Goal: Information Seeking & Learning: Learn about a topic

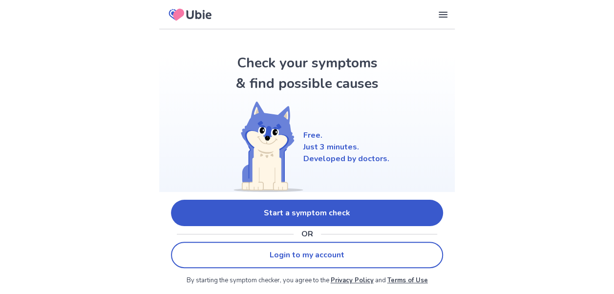
click at [336, 209] on link "Start a symptom check" at bounding box center [307, 213] width 272 height 26
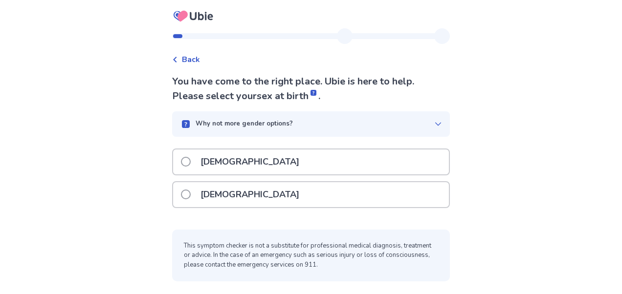
click at [189, 159] on span at bounding box center [186, 162] width 10 height 10
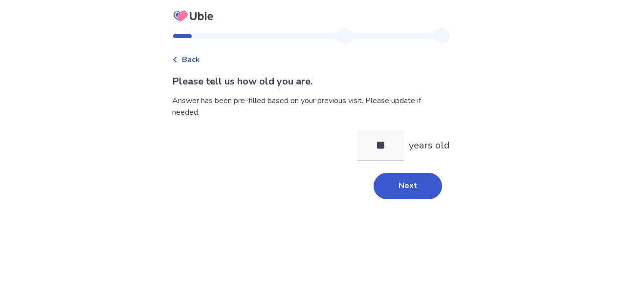
click at [378, 142] on input "**" at bounding box center [380, 145] width 47 height 31
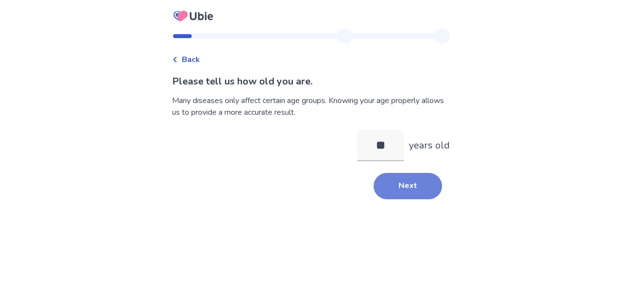
type input "**"
click at [409, 191] on button "Next" at bounding box center [407, 186] width 68 height 26
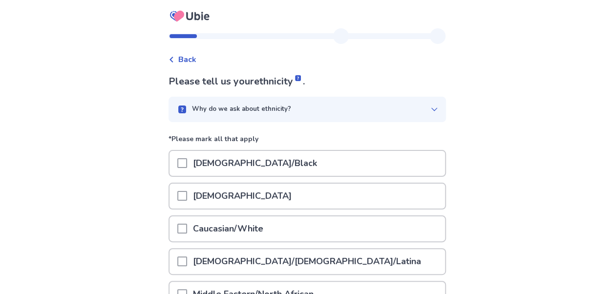
click at [409, 191] on div "[DEMOGRAPHIC_DATA]" at bounding box center [308, 196] width 276 height 25
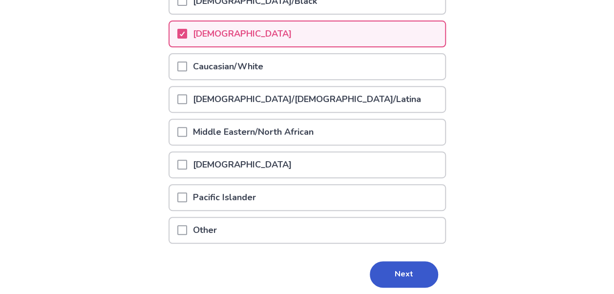
scroll to position [198, 0]
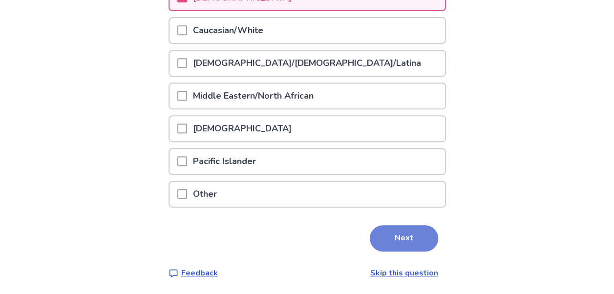
click at [391, 238] on button "Next" at bounding box center [404, 238] width 68 height 26
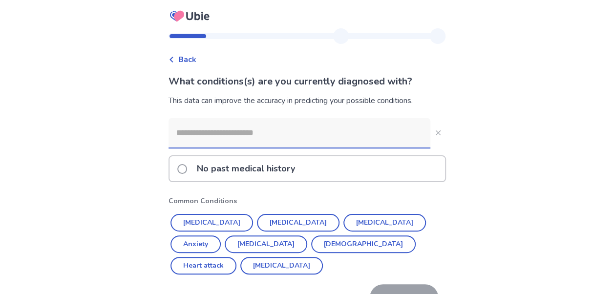
click at [345, 126] on input at bounding box center [300, 132] width 262 height 29
click at [320, 136] on input at bounding box center [300, 132] width 262 height 29
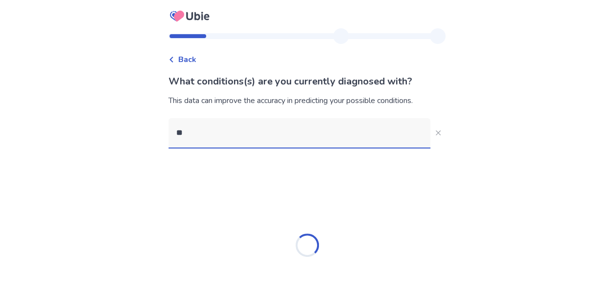
type input "*"
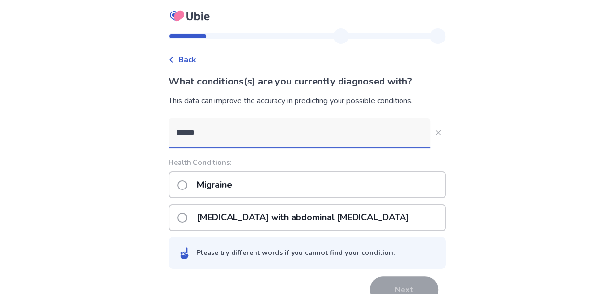
type input "******"
click at [271, 185] on div "Migraine" at bounding box center [308, 185] width 278 height 27
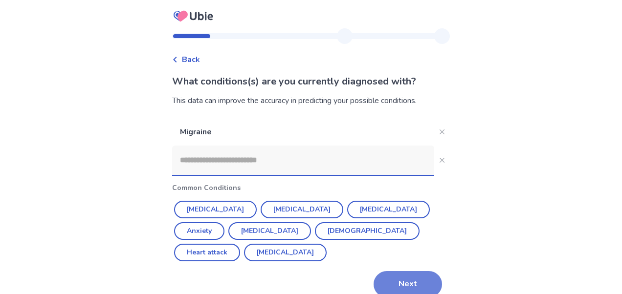
click at [406, 271] on button "Next" at bounding box center [407, 284] width 68 height 26
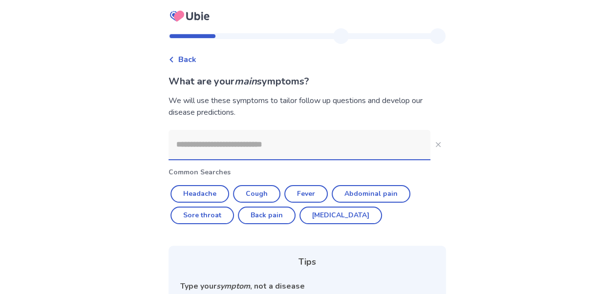
click at [320, 140] on input at bounding box center [300, 144] width 262 height 29
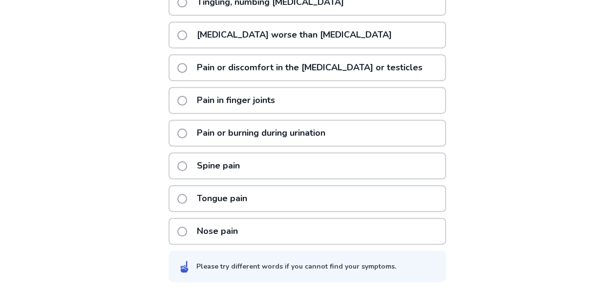
scroll to position [131, 0]
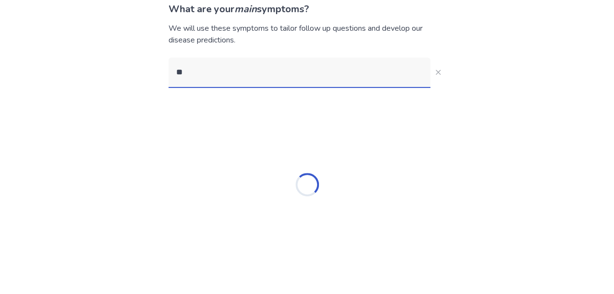
type input "*"
type input "****"
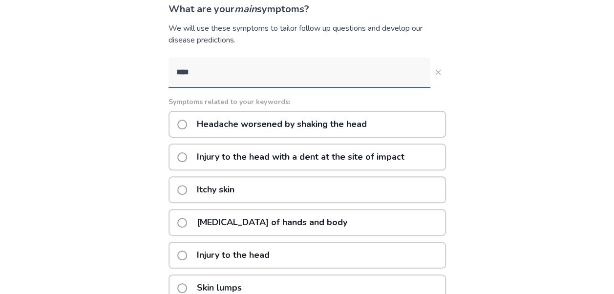
scroll to position [131, 0]
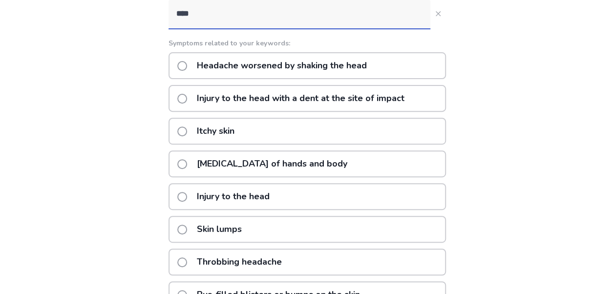
click at [256, 258] on p "Throbbing headache" at bounding box center [239, 262] width 97 height 25
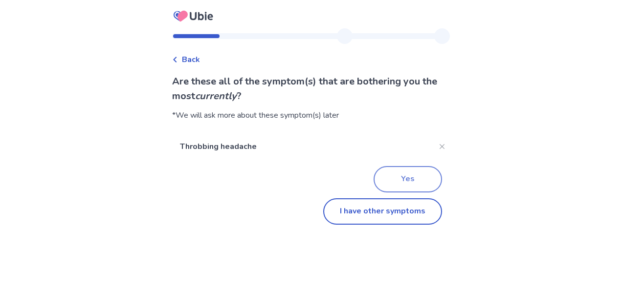
click at [406, 175] on button "Yes" at bounding box center [407, 179] width 68 height 26
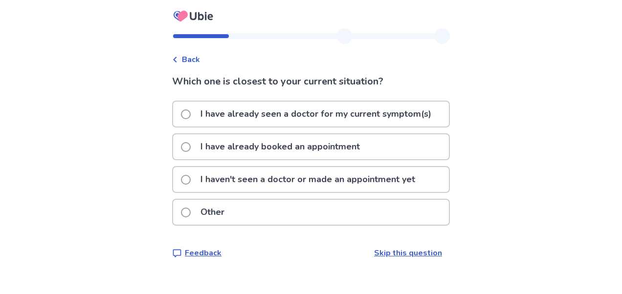
click at [259, 181] on p "I haven't seen a doctor or made an appointment yet" at bounding box center [308, 179] width 226 height 25
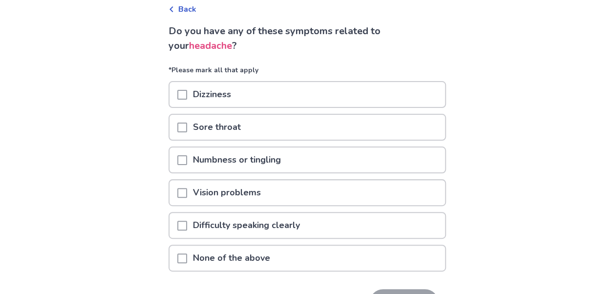
scroll to position [92, 0]
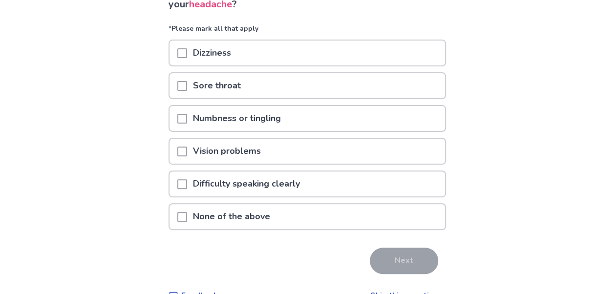
click at [187, 213] on span at bounding box center [182, 217] width 10 height 10
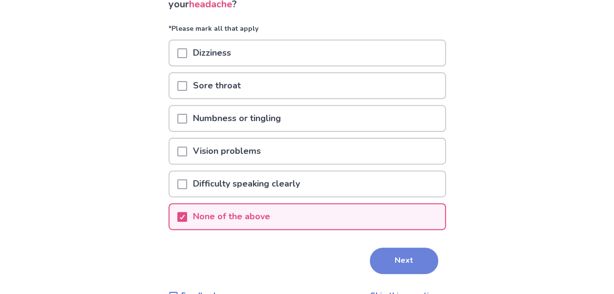
click at [395, 257] on button "Next" at bounding box center [404, 261] width 68 height 26
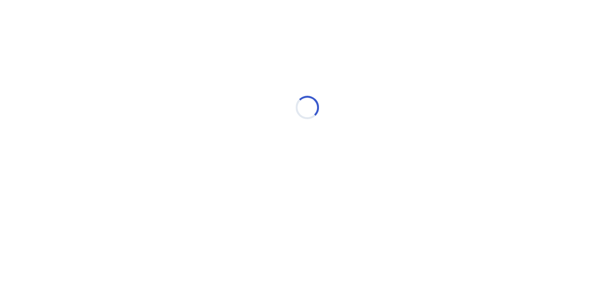
scroll to position [0, 0]
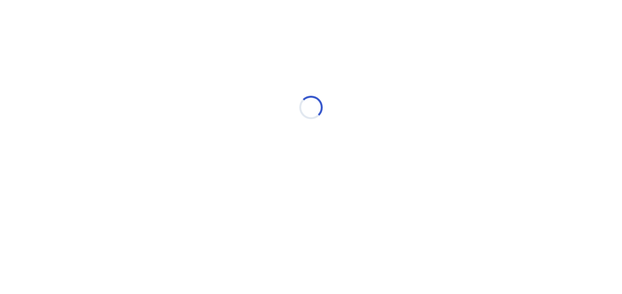
select select "*"
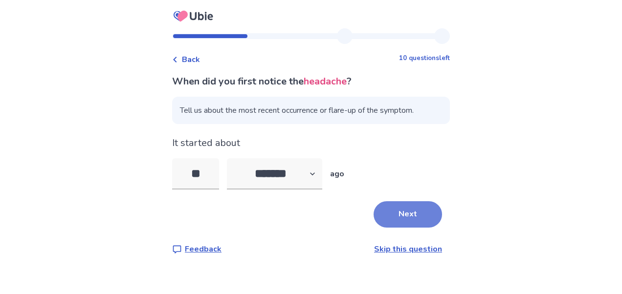
type input "**"
click at [412, 206] on button "Next" at bounding box center [407, 214] width 68 height 26
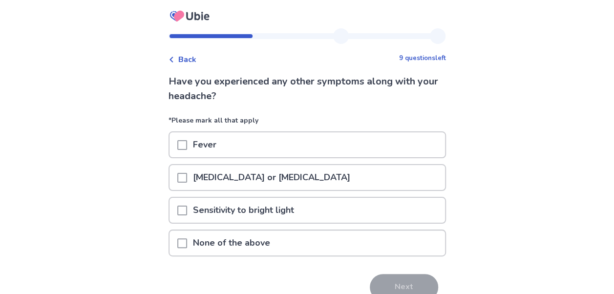
click at [194, 60] on span "Back" at bounding box center [187, 60] width 18 height 12
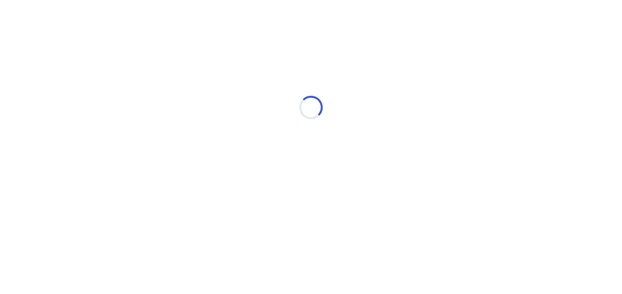
select select "*"
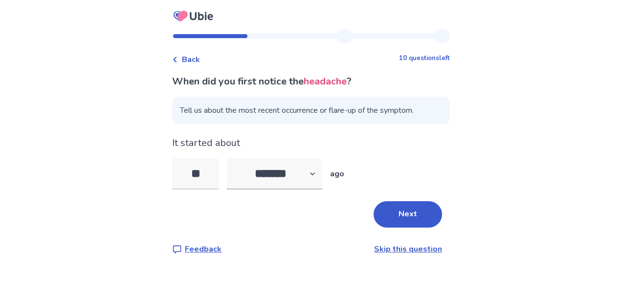
click at [212, 172] on input "**" at bounding box center [195, 173] width 47 height 31
type input "*"
click at [415, 215] on button "Next" at bounding box center [407, 214] width 68 height 26
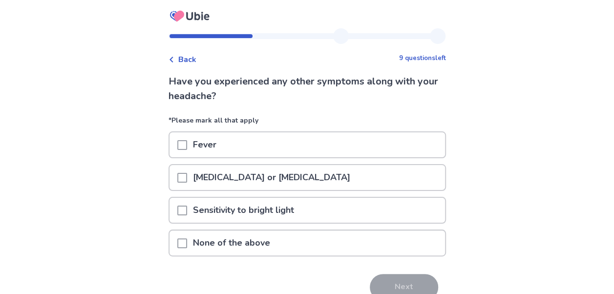
click at [187, 242] on span at bounding box center [182, 244] width 10 height 10
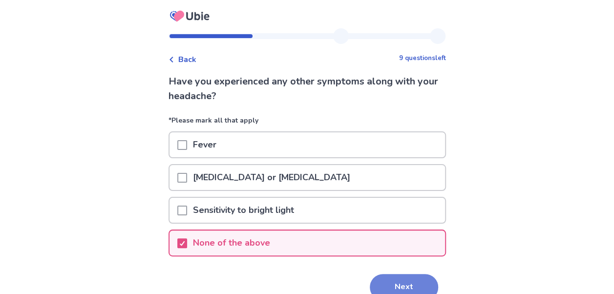
click at [398, 284] on button "Next" at bounding box center [404, 287] width 68 height 26
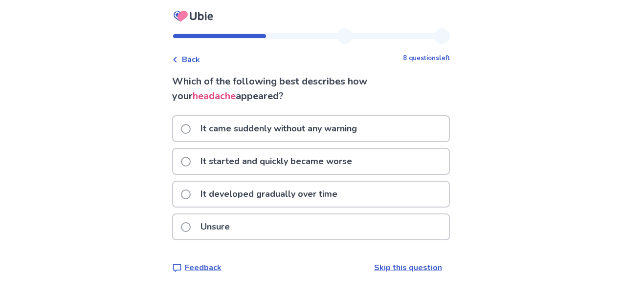
click at [191, 226] on span at bounding box center [186, 227] width 10 height 10
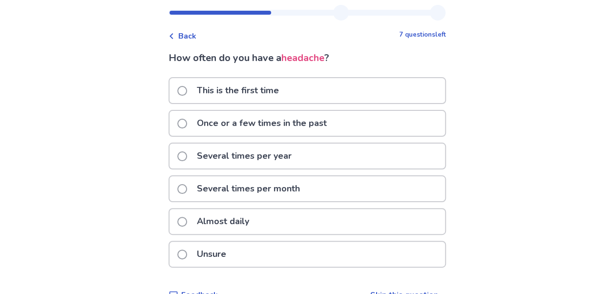
scroll to position [46, 0]
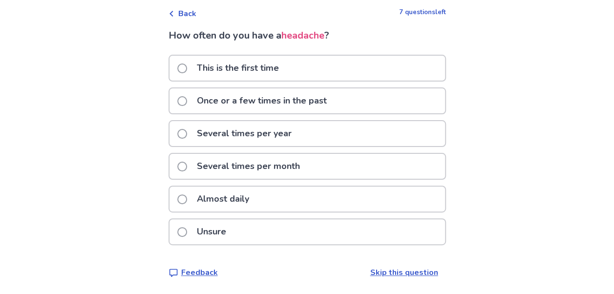
click at [187, 165] on span at bounding box center [182, 167] width 10 height 10
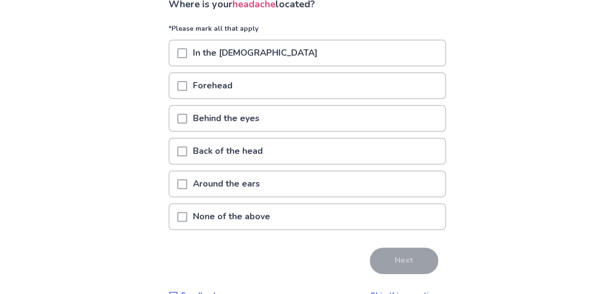
scroll to position [82, 0]
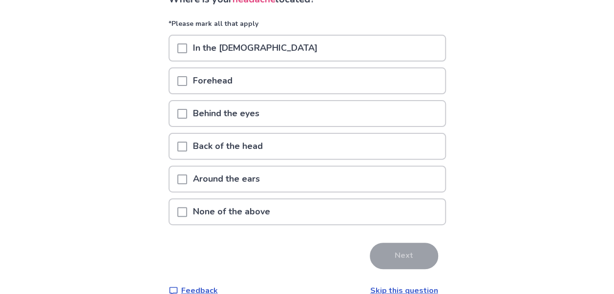
click at [185, 49] on span at bounding box center [182, 49] width 10 height 10
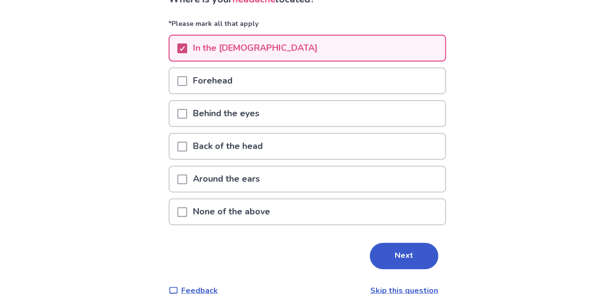
click at [185, 44] on div at bounding box center [182, 48] width 6 height 8
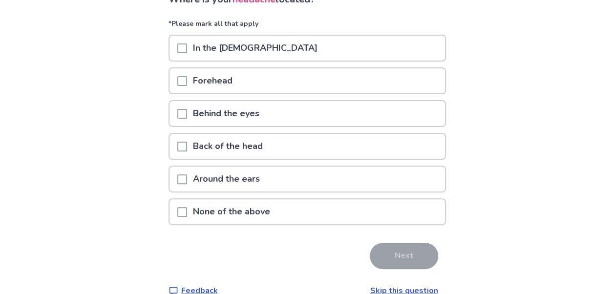
click at [187, 212] on span at bounding box center [182, 212] width 10 height 10
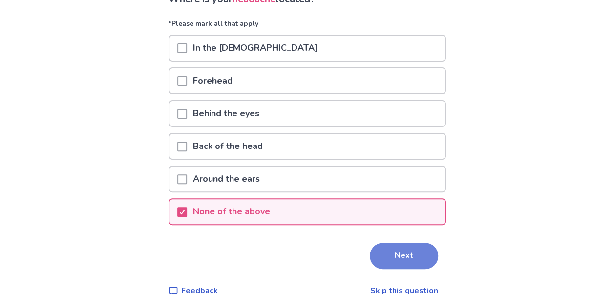
click at [406, 255] on button "Next" at bounding box center [404, 256] width 68 height 26
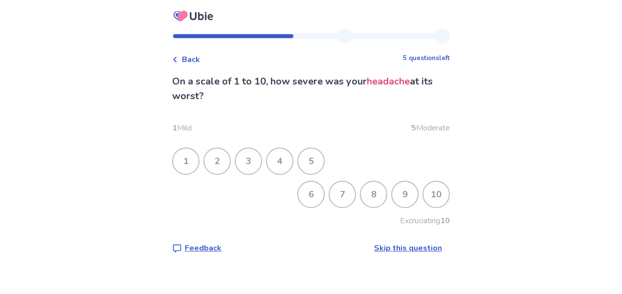
click at [304, 194] on div "6" at bounding box center [310, 194] width 25 height 25
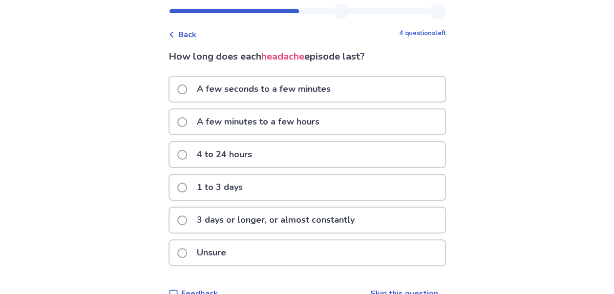
scroll to position [46, 0]
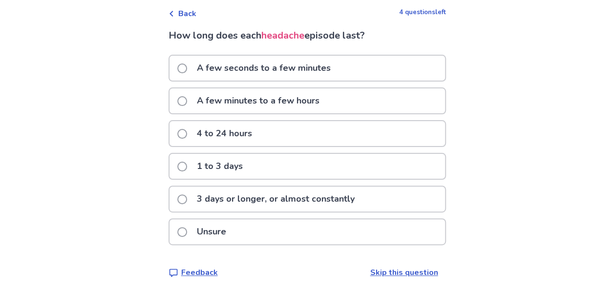
click at [187, 230] on span at bounding box center [182, 232] width 10 height 10
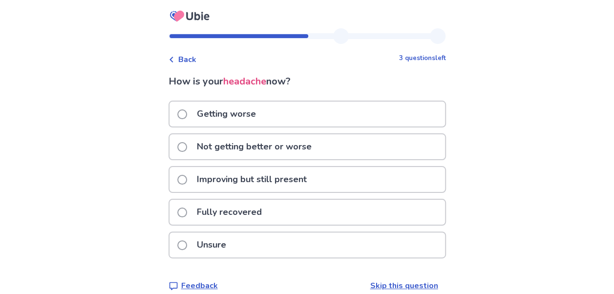
click at [186, 211] on span at bounding box center [182, 213] width 10 height 10
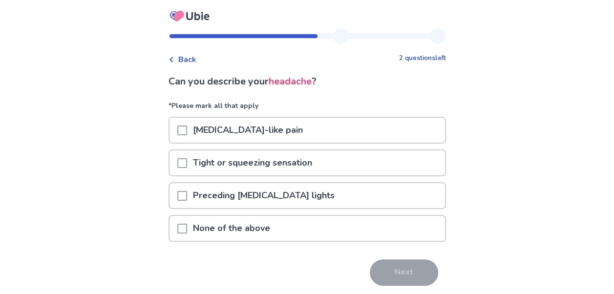
click at [187, 227] on span at bounding box center [182, 229] width 10 height 10
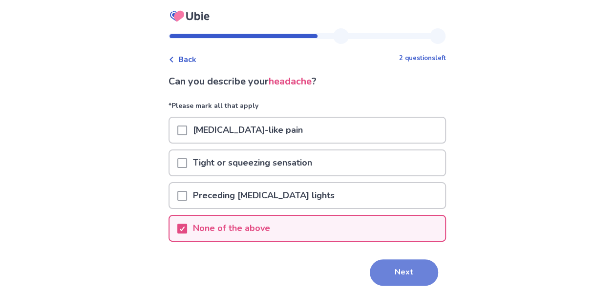
click at [404, 273] on button "Next" at bounding box center [404, 273] width 68 height 26
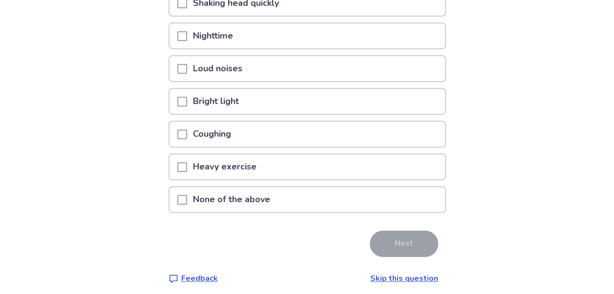
scroll to position [131, 0]
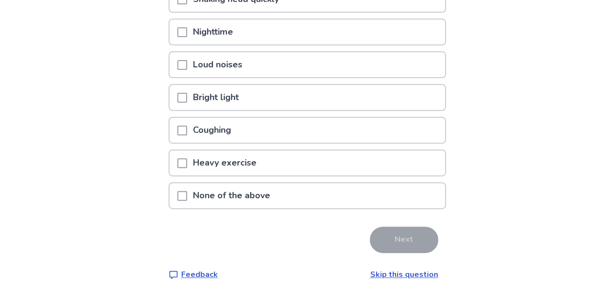
click at [187, 195] on span at bounding box center [182, 196] width 10 height 10
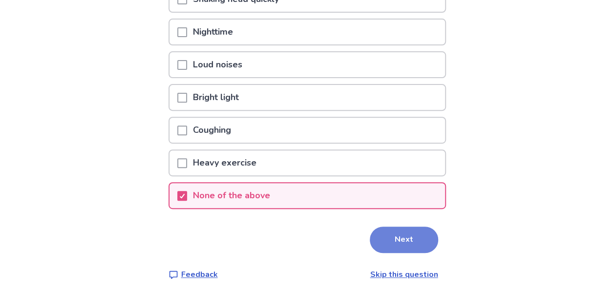
click at [411, 240] on button "Next" at bounding box center [404, 240] width 68 height 26
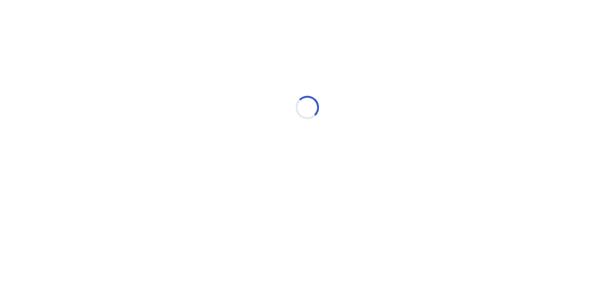
scroll to position [0, 0]
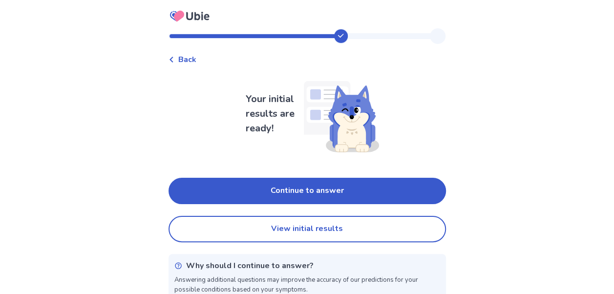
click at [193, 60] on span "Back" at bounding box center [187, 60] width 18 height 12
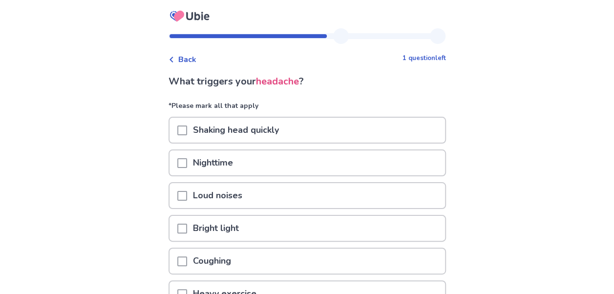
click at [193, 60] on span "Back" at bounding box center [187, 60] width 18 height 12
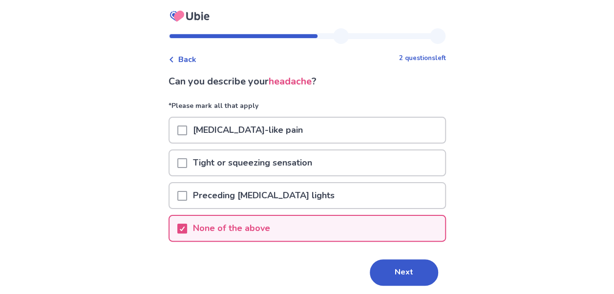
click at [193, 60] on span "Back" at bounding box center [187, 60] width 18 height 12
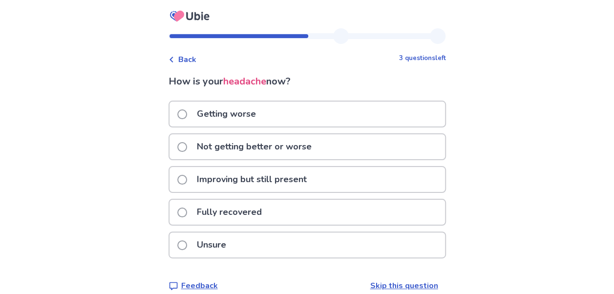
click at [193, 60] on span "Back" at bounding box center [187, 60] width 18 height 12
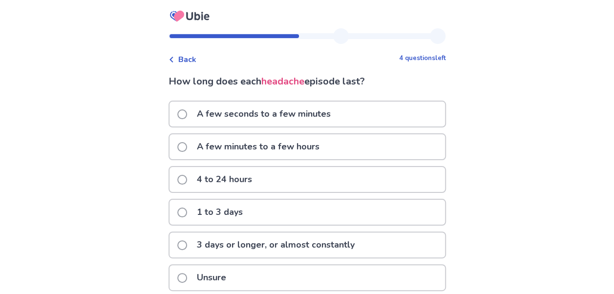
click at [193, 60] on span "Back" at bounding box center [187, 60] width 18 height 12
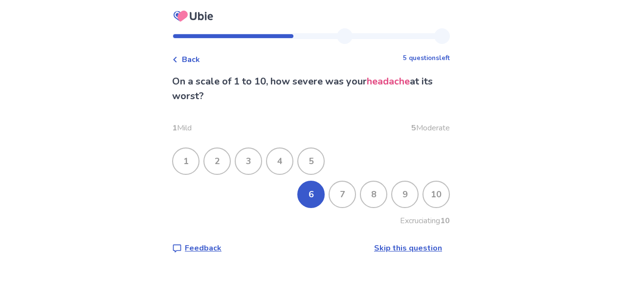
click at [193, 60] on span "Back" at bounding box center [191, 60] width 18 height 12
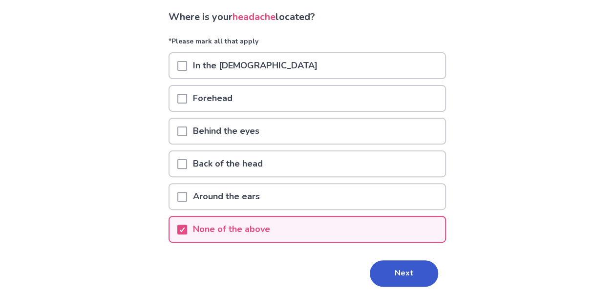
scroll to position [65, 0]
click at [185, 230] on icon at bounding box center [182, 229] width 6 height 5
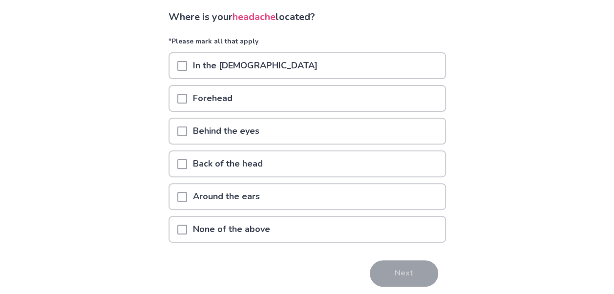
click at [187, 164] on span at bounding box center [182, 164] width 10 height 10
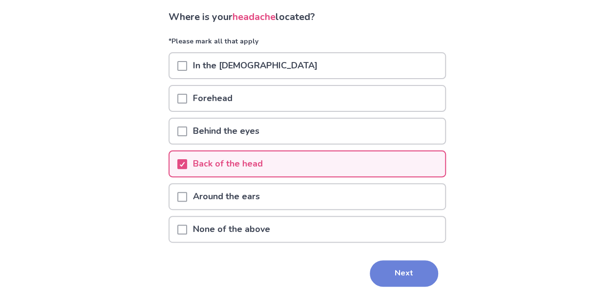
click at [406, 278] on button "Next" at bounding box center [404, 274] width 68 height 26
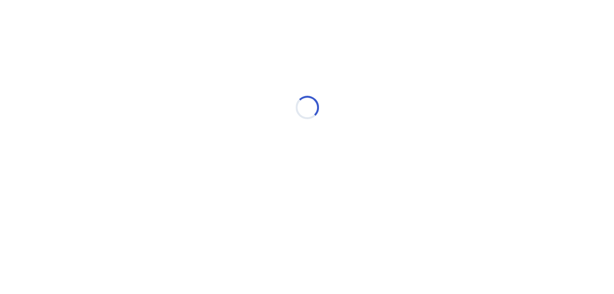
scroll to position [0, 0]
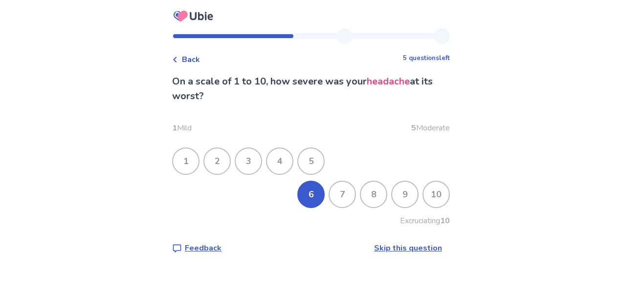
click at [571, 178] on div "Back 5 questions left On a scale of 1 to 10, how severe was your headache at it…" at bounding box center [311, 147] width 622 height 294
click at [334, 196] on div "7" at bounding box center [341, 194] width 25 height 25
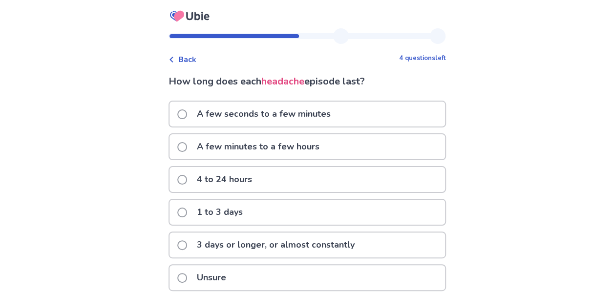
click at [185, 212] on span at bounding box center [182, 213] width 10 height 10
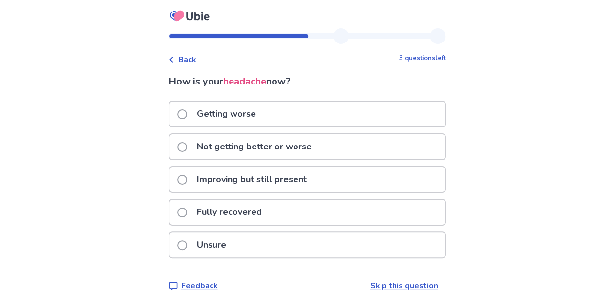
click at [187, 180] on span at bounding box center [182, 180] width 10 height 10
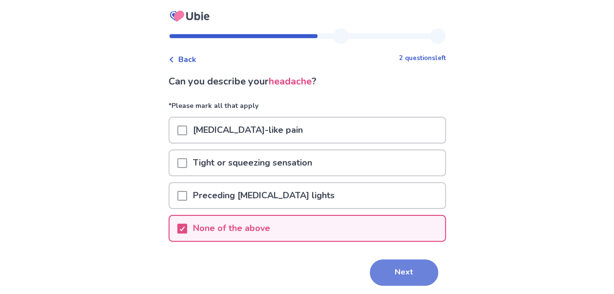
click at [396, 272] on button "Next" at bounding box center [404, 273] width 68 height 26
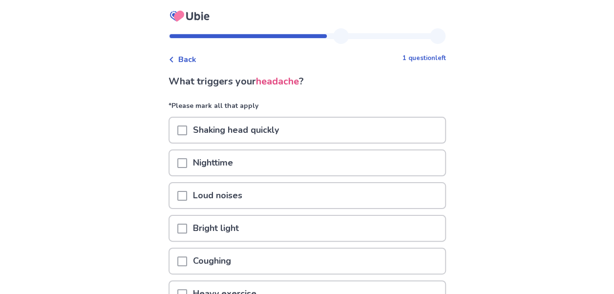
scroll to position [133, 0]
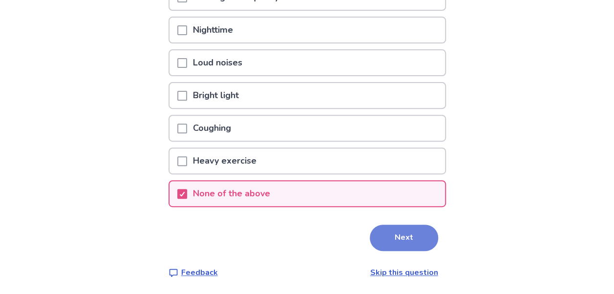
click at [400, 235] on button "Next" at bounding box center [404, 238] width 68 height 26
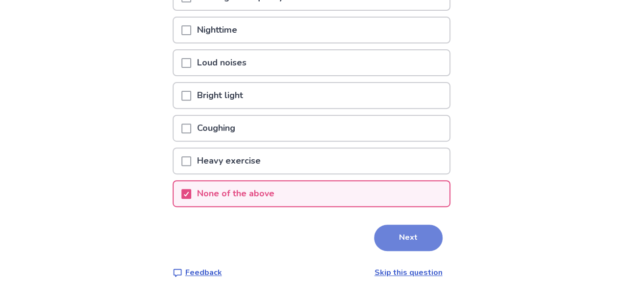
scroll to position [0, 0]
